Goal: Task Accomplishment & Management: Manage account settings

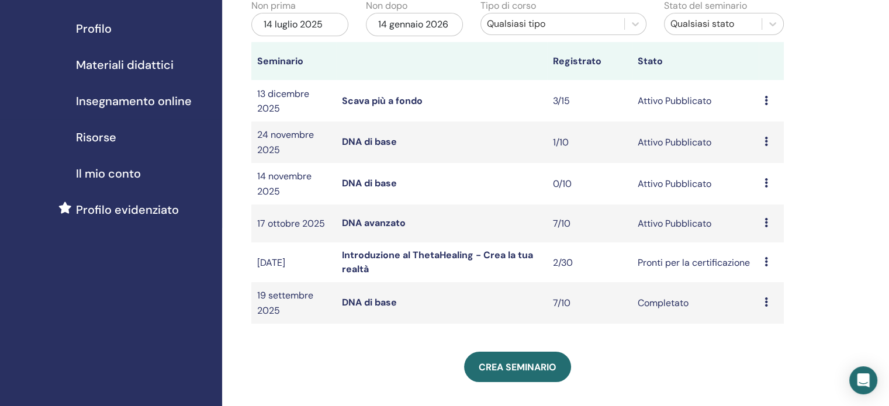
scroll to position [138, 0]
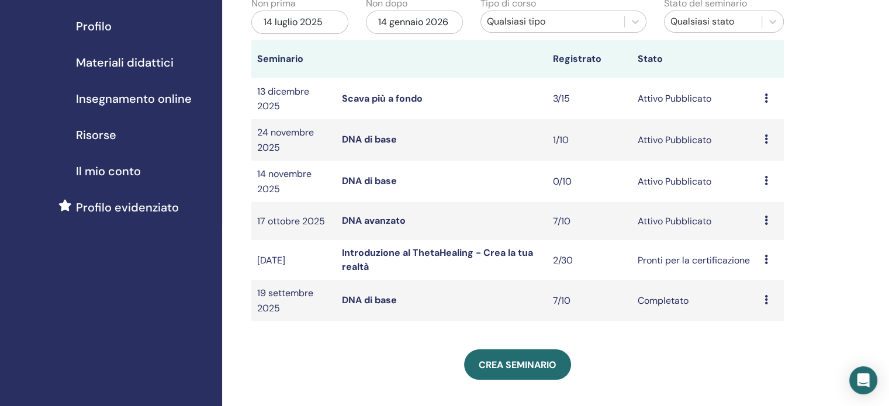
click at [382, 227] on font "DNA avanzato" at bounding box center [374, 221] width 64 height 12
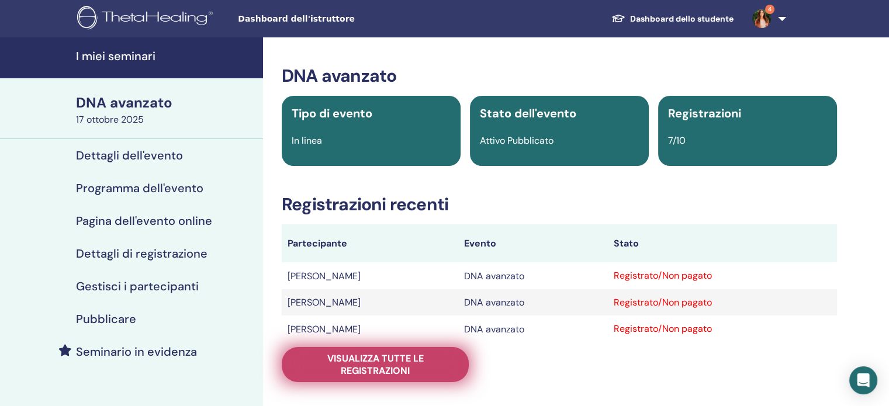
click at [374, 381] on link "Visualizza tutte le registrazioni" at bounding box center [375, 364] width 187 height 35
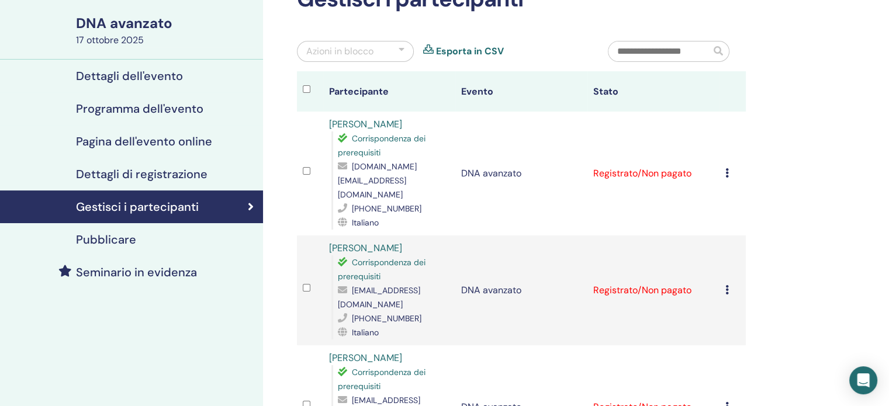
scroll to position [79, 0]
